Goal: Connect with others: Connect with others

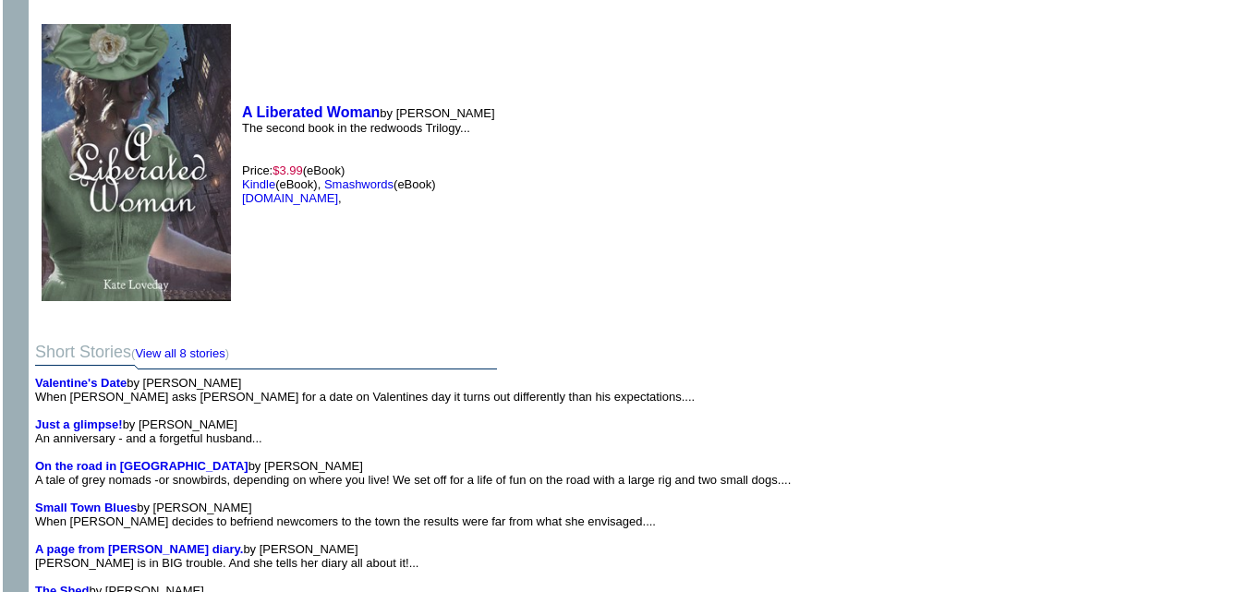
scroll to position [2787, 0]
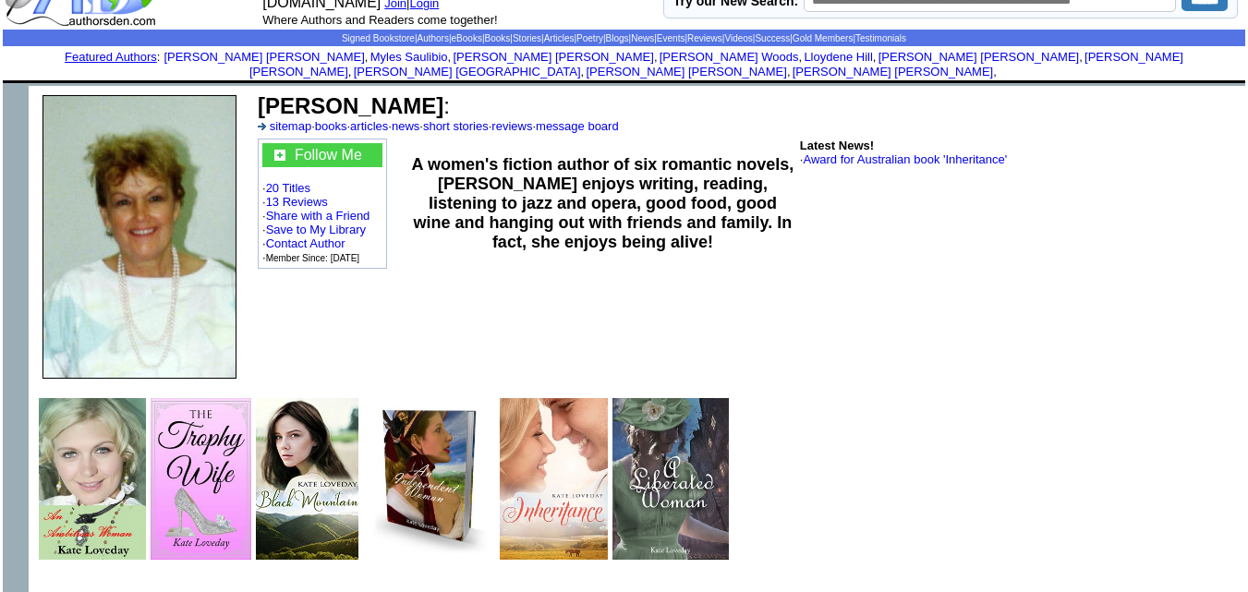
scroll to position [47, 0]
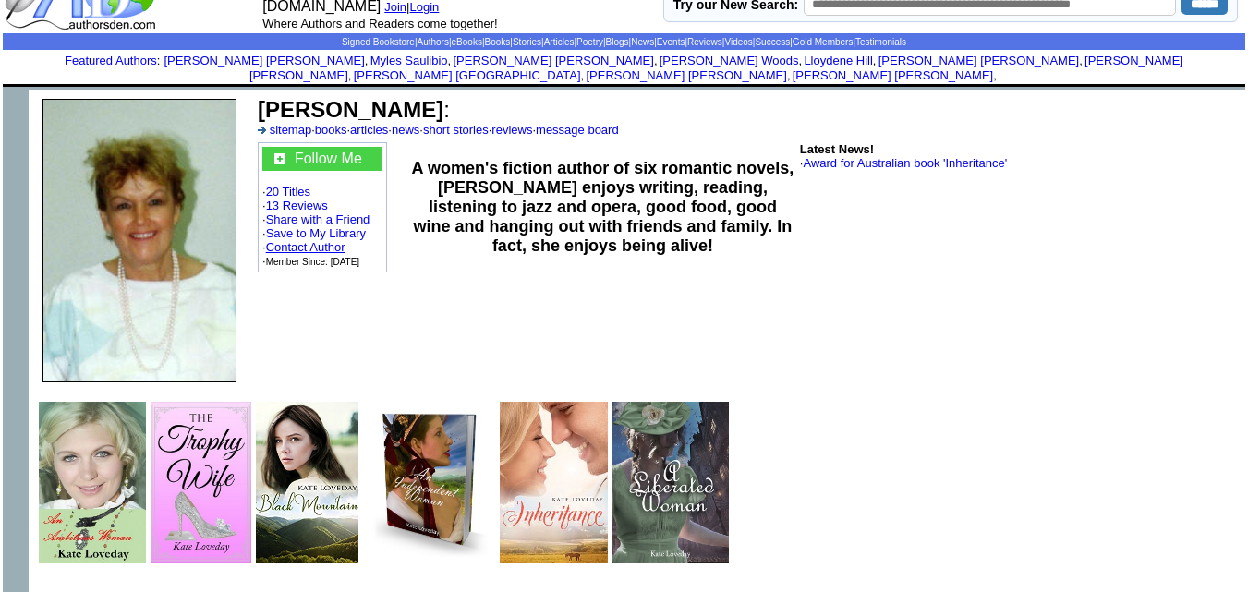
click at [333, 240] on link "Contact Author" at bounding box center [305, 247] width 79 height 14
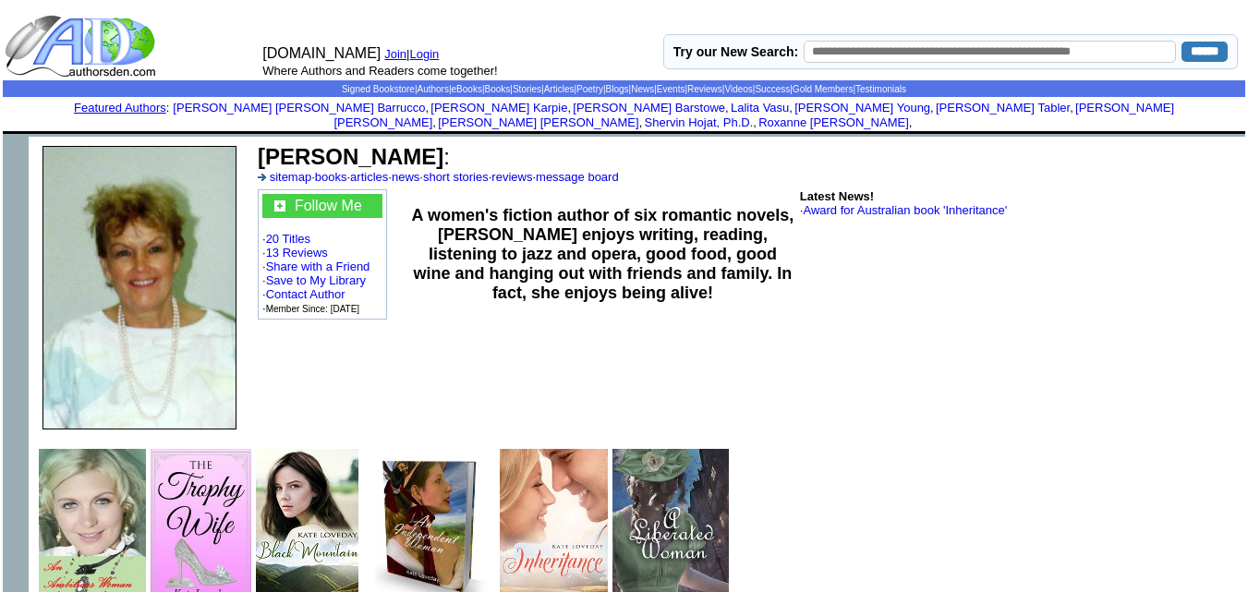
scroll to position [47, 0]
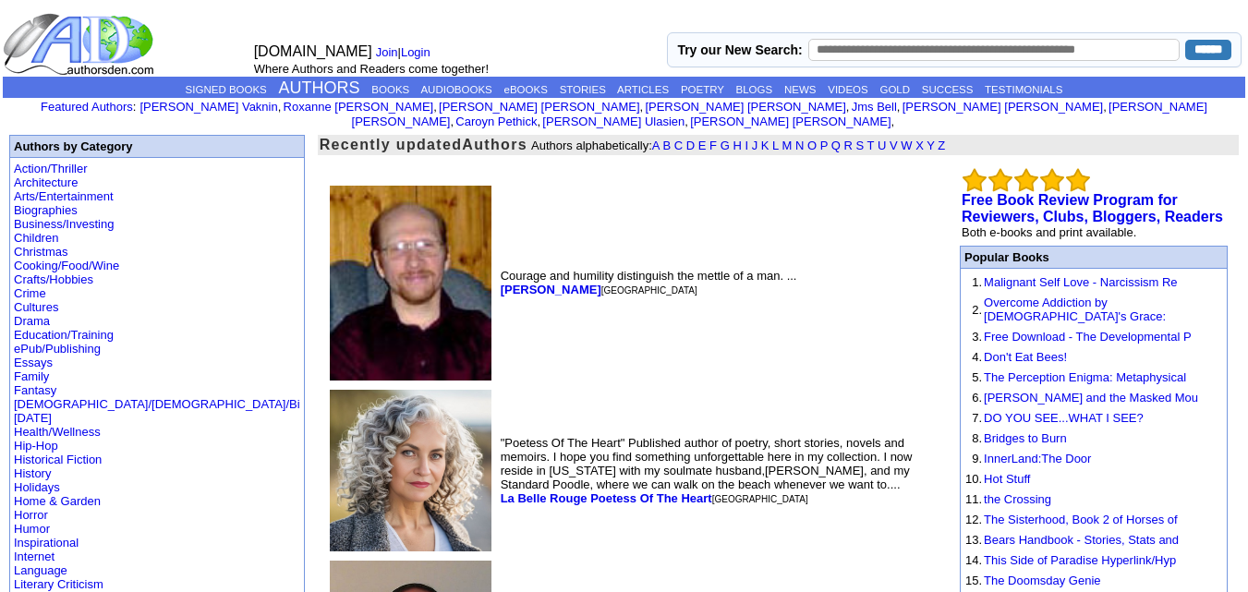
click at [330, 255] on img at bounding box center [411, 283] width 162 height 195
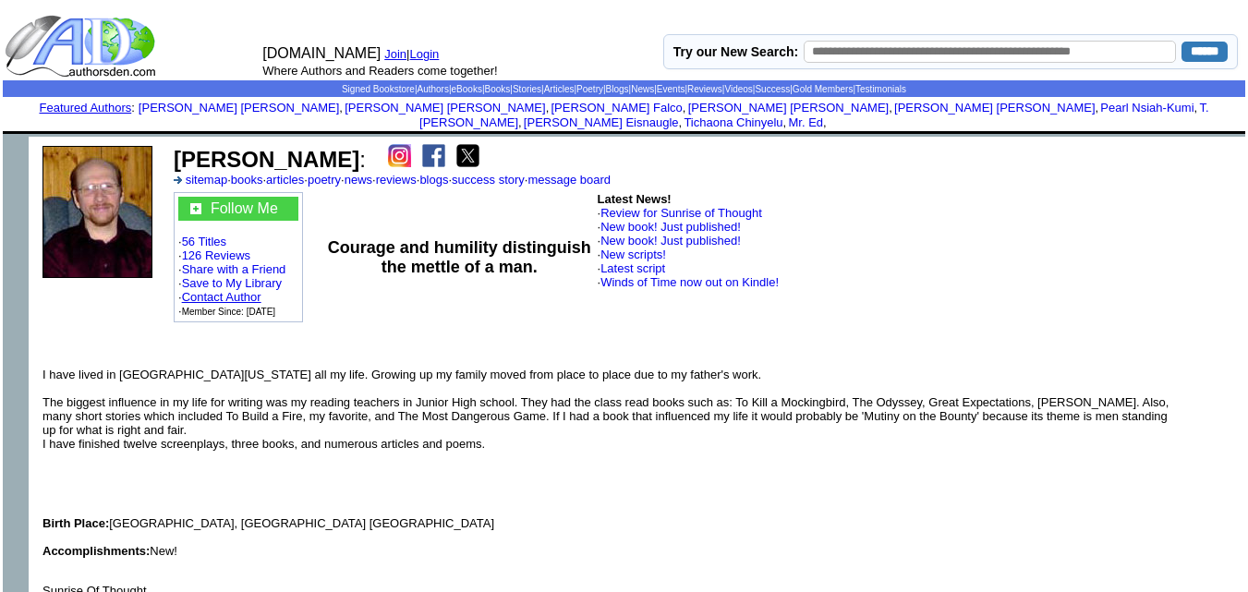
click at [242, 290] on link "Contact Author" at bounding box center [221, 297] width 79 height 14
